Goal: Information Seeking & Learning: Learn about a topic

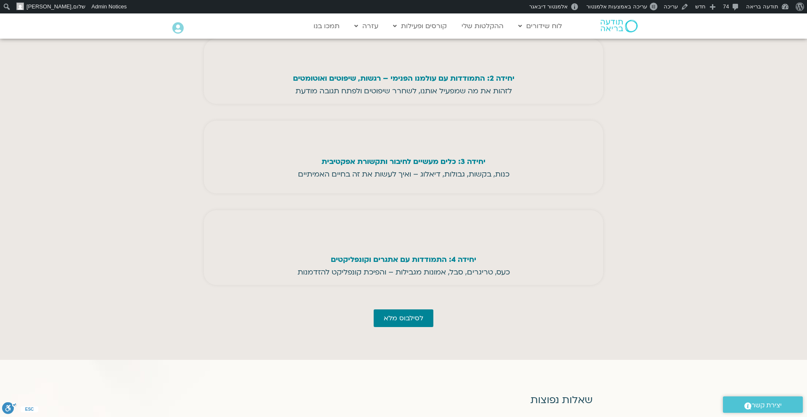
scroll to position [2348, 0]
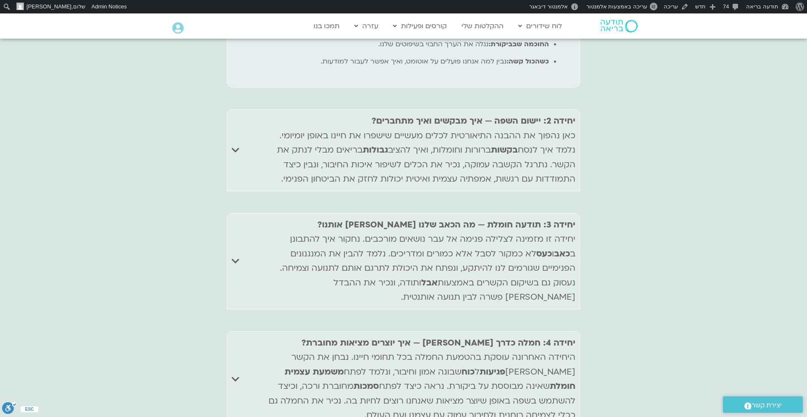
scroll to position [3687, 0]
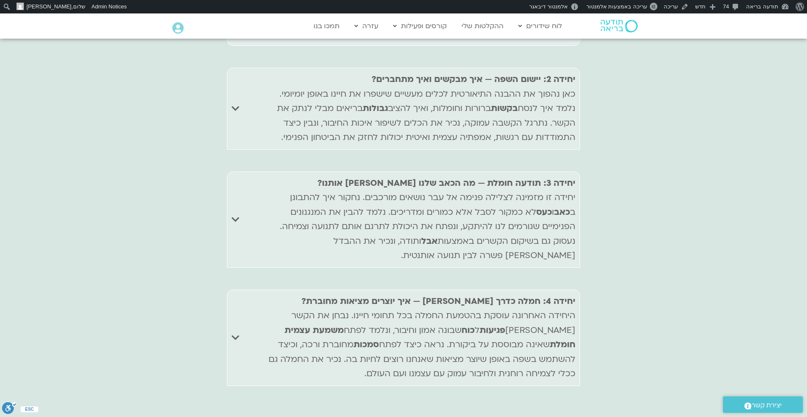
click at [237, 333] on icon "Accordion. Open links with Enter or Space, close with Escape, and navigate with…" at bounding box center [235, 337] width 8 height 9
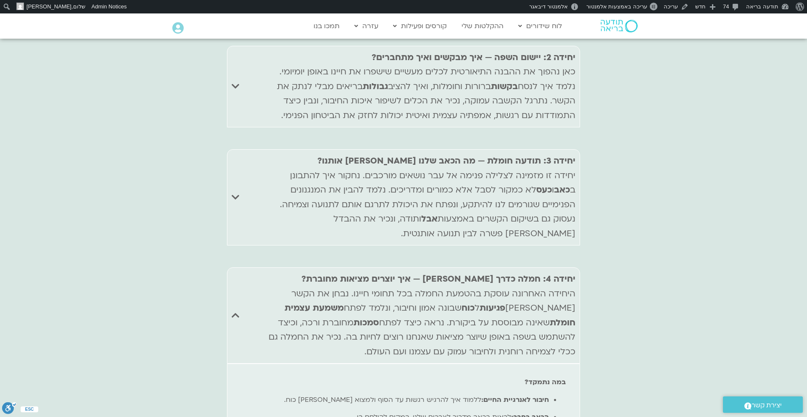
scroll to position [3555, 0]
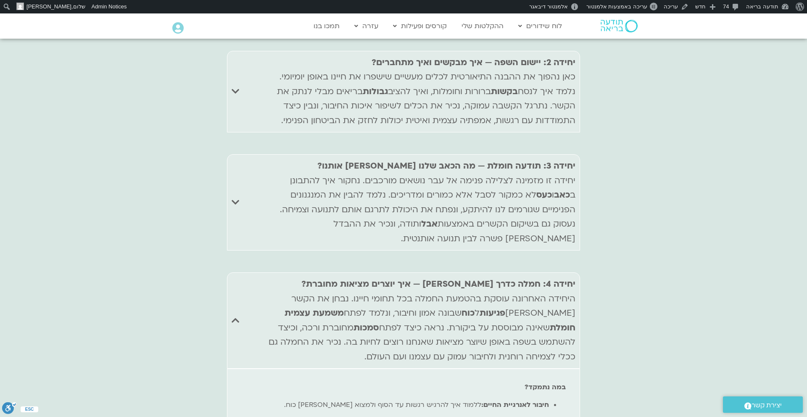
click at [397, 277] on p "יחידה 4: חמלה כדרך [PERSON_NAME] — איך יוצרים מציאות מחוברת? היחידה האחרונה עוס…" at bounding box center [419, 320] width 313 height 87
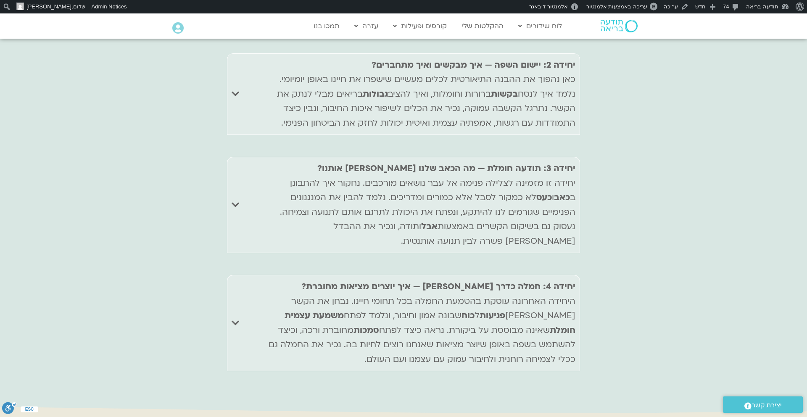
click at [397, 279] on p "יחידה 4: חמלה כדרך [PERSON_NAME] — איך יוצרים מציאות מחוברת? היחידה האחרונה עוס…" at bounding box center [419, 322] width 313 height 87
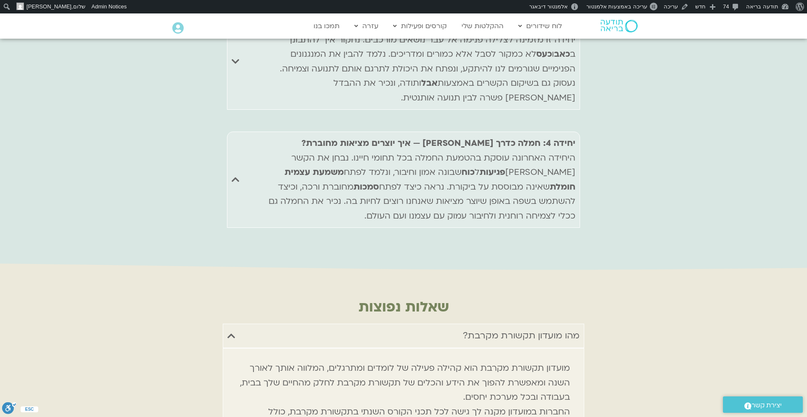
scroll to position [3702, 0]
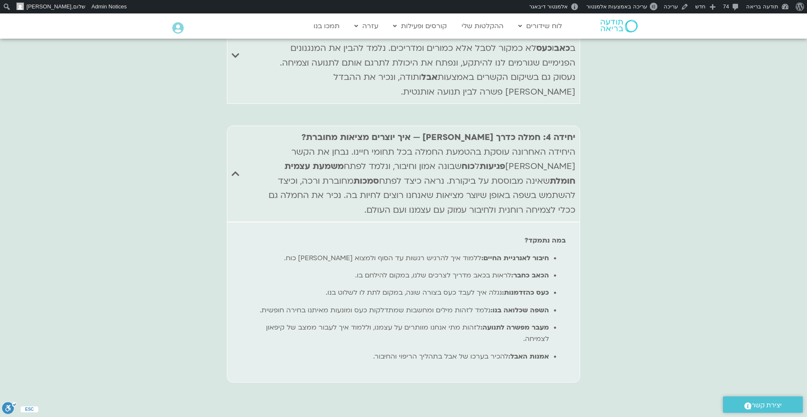
drag, startPoint x: 377, startPoint y: 133, endPoint x: 578, endPoint y: 59, distance: 214.8
click at [578, 126] on summary "יחידה 4: חמלה כדרך חיים — איך יוצרים מציאות מחוברת? היחידה האחרונה עוסקת בהטמעת…" at bounding box center [403, 174] width 353 height 96
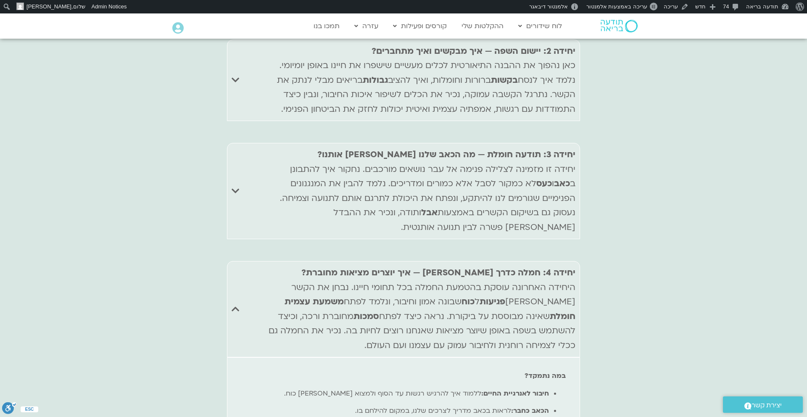
scroll to position [3553, 0]
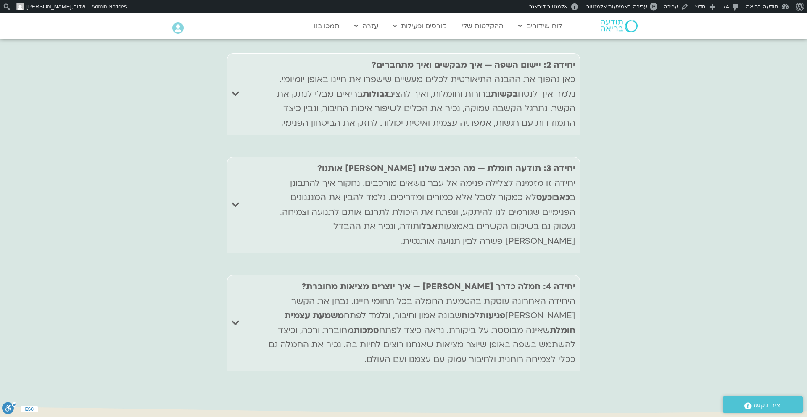
copy p "יחידה 4: חמלה כדרך חיים — איך יוצרים מציאות מחוברת? היחידה האחרונה עוסקת בהטמעת…"
click at [239, 275] on summary "יחידה 4: חמלה כדרך חיים — איך יוצרים מציאות מחוברת? היחידה האחרונה עוסקת בהטמעת…" at bounding box center [403, 323] width 353 height 96
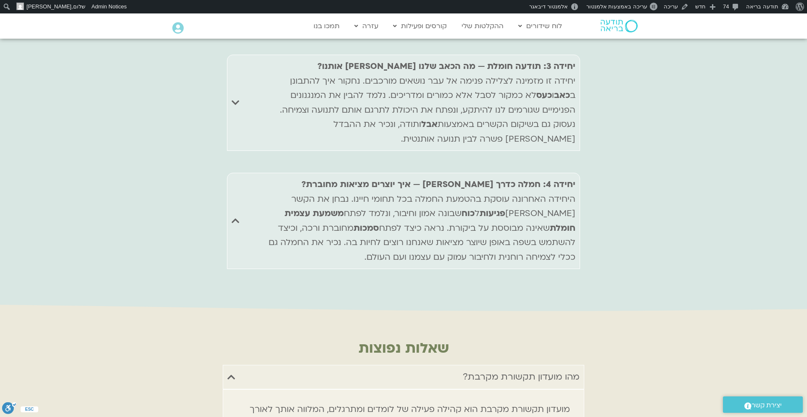
scroll to position [3702, 0]
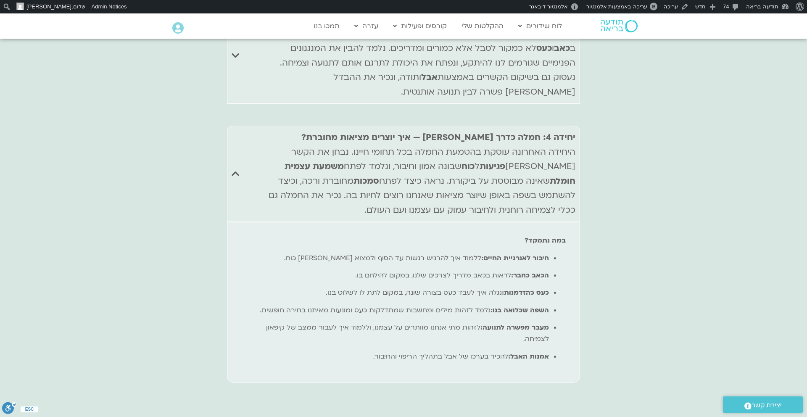
drag, startPoint x: 370, startPoint y: 268, endPoint x: 562, endPoint y: 174, distance: 214.0
click at [562, 252] on ul "חיבור לאנרגיית החיים: ללמוד איך להרגיש רגשות עד הסוף ולמצוא בהם כוח. הכאב כחבר:…" at bounding box center [403, 307] width 324 height 110
copy ul "חיבור לאנרגיית החיים: ללמוד איך להרגיש רגשות עד הסוף ולמצוא בהם כוח. הכאב כחבר:…"
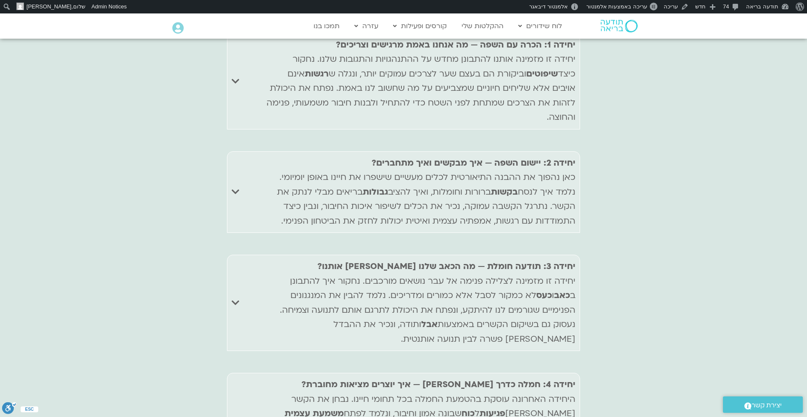
scroll to position [3444, 0]
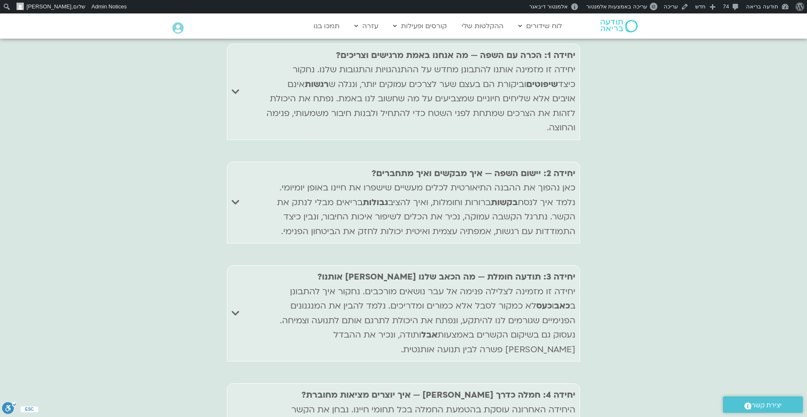
click at [530, 270] on p "יחידה 3: תודעה חומלת — מה הכאב שלנו מלמד אותנו? יחידה זו מזמינה לצלילה פנימה אל…" at bounding box center [419, 313] width 313 height 87
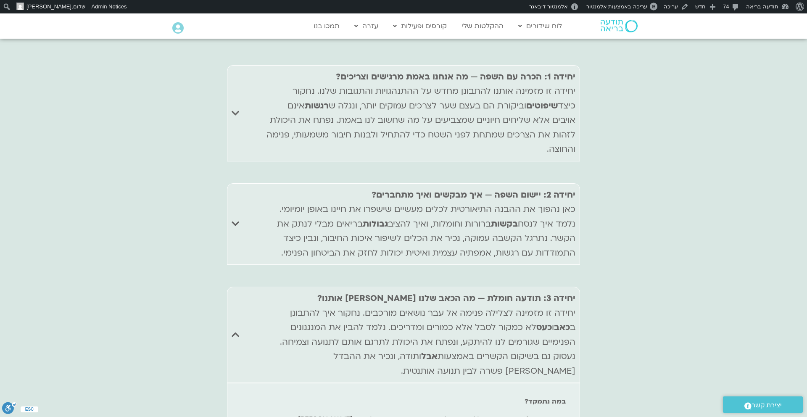
scroll to position [3397, 0]
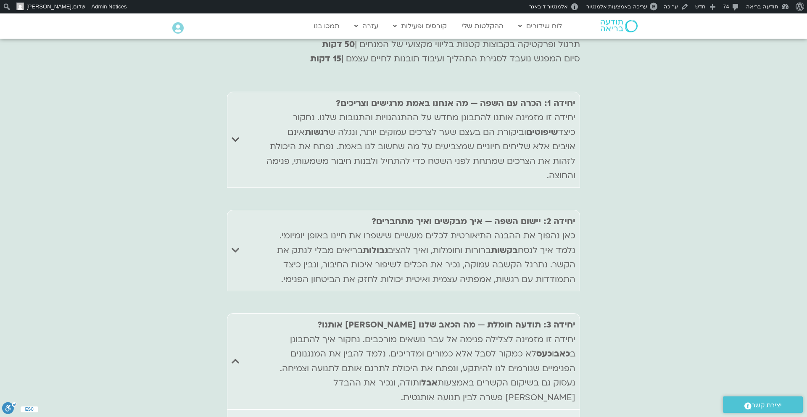
click at [518, 214] on p "יחידה 2: יישום השפה — איך מבקשים ואיך מתחברים? כאן נהפוך את ההבנה התיאורטית לכל…" at bounding box center [419, 250] width 313 height 73
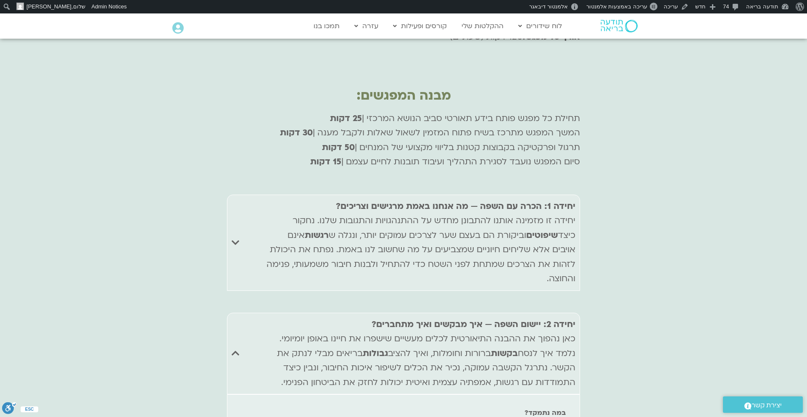
scroll to position [3285, 0]
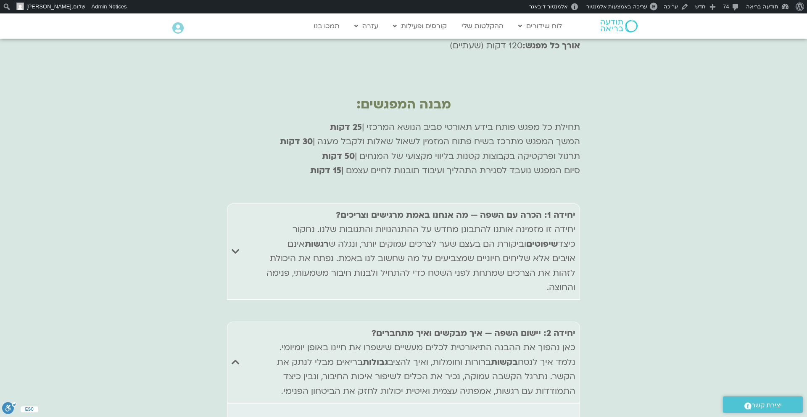
click at [518, 208] on div "יחידה 1: הכרה עם השפה — מה אנחנו באמת מרגישים וצריכים? יחידה זו מזמינה אותנו לה…" at bounding box center [419, 251] width 313 height 87
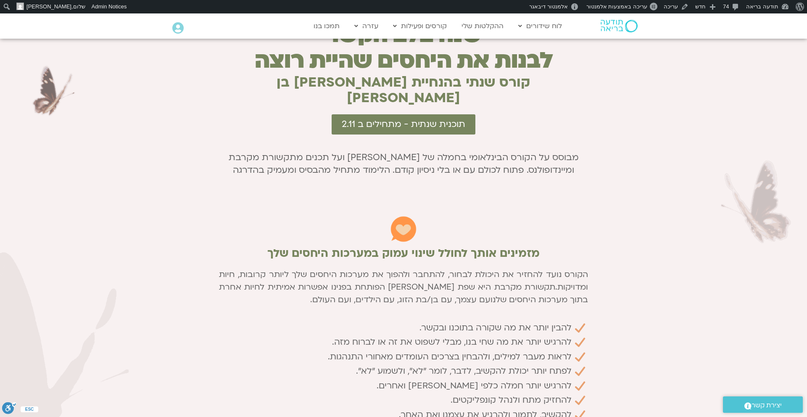
scroll to position [464, 0]
